Goal: Information Seeking & Learning: Learn about a topic

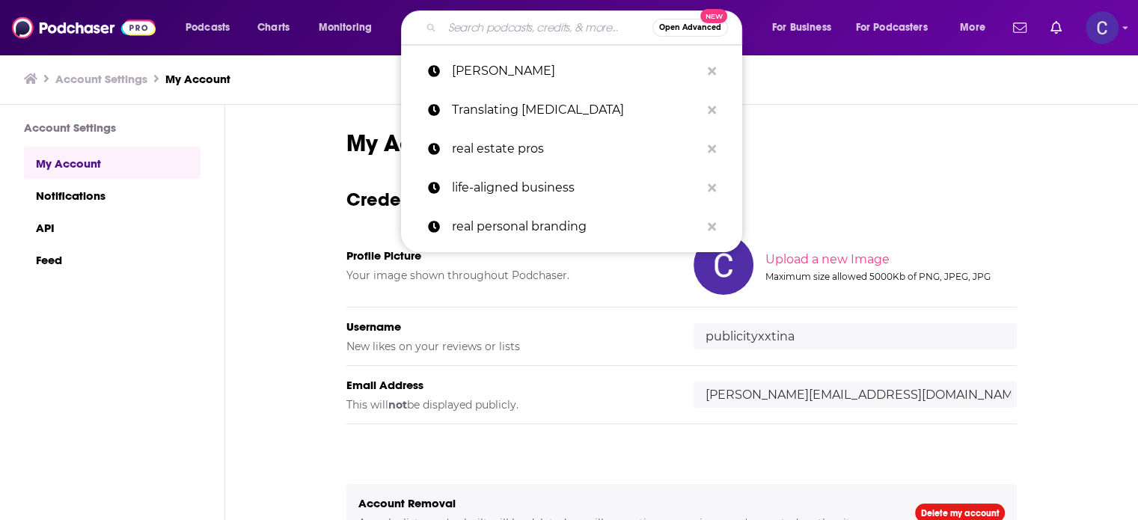
click at [515, 26] on input "Search podcasts, credits, & more..." at bounding box center [547, 28] width 210 height 24
paste input "Brand Building"
type input "Brand Building"
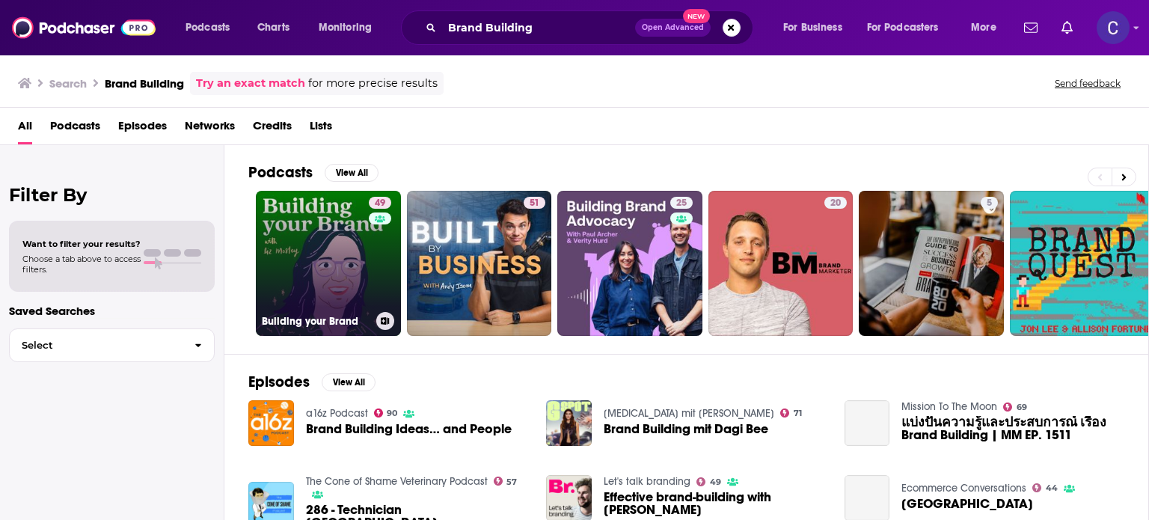
click at [356, 248] on link "49 Building your Brand" at bounding box center [328, 263] width 145 height 145
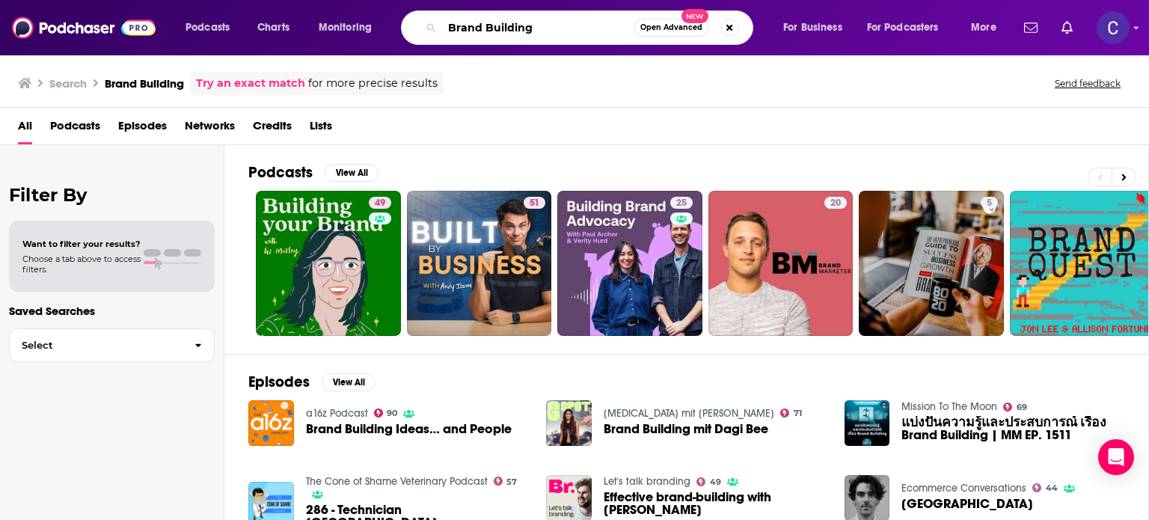
click at [533, 29] on input "Brand Building" at bounding box center [537, 28] width 191 height 24
type input "B"
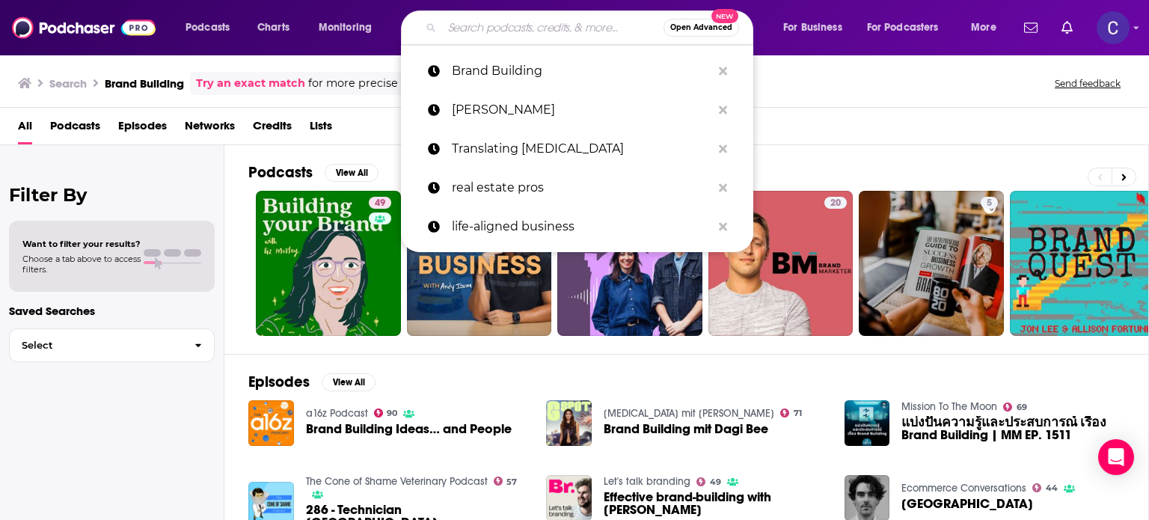
paste input "Brand Building: Living The Whole Picture with [PERSON_NAME]"
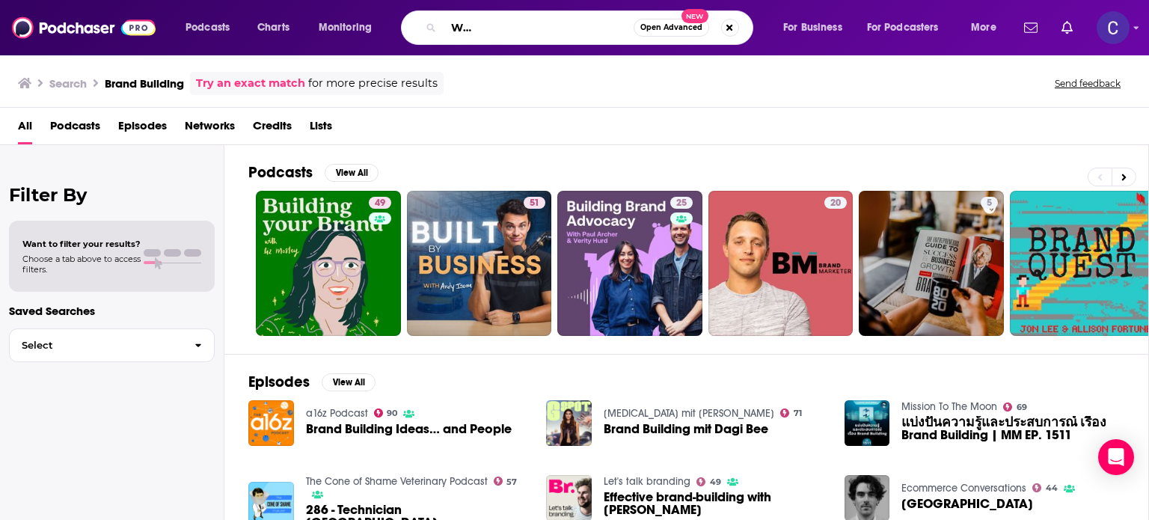
type input "Brand Building: Living The Whole Picture with [PERSON_NAME]"
